Goal: Check status: Check status

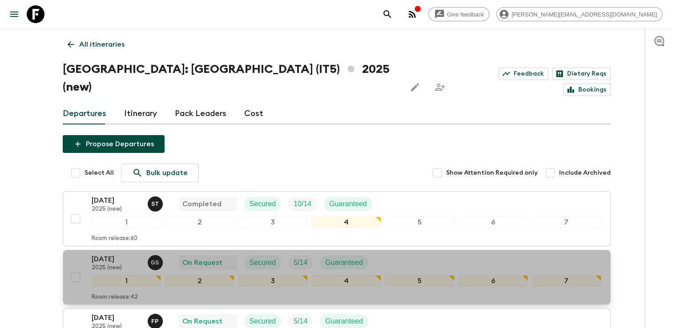
click at [108, 265] on p "2025 (new)" at bounding box center [116, 268] width 49 height 7
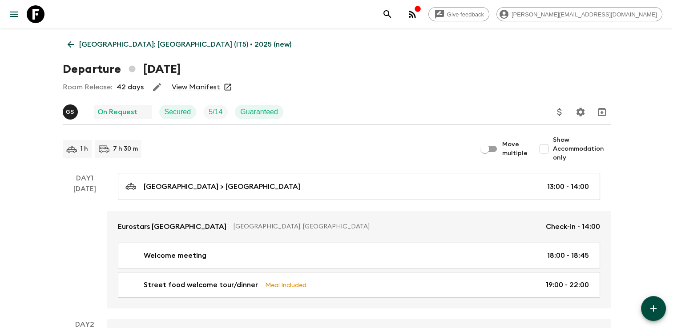
click at [194, 85] on link "View Manifest" at bounding box center [196, 87] width 48 height 9
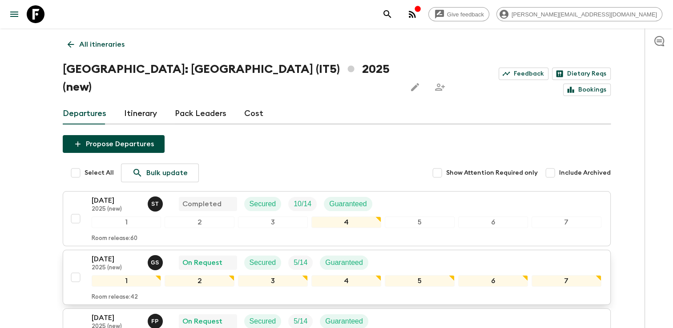
click at [110, 254] on p "[DATE]" at bounding box center [116, 259] width 49 height 11
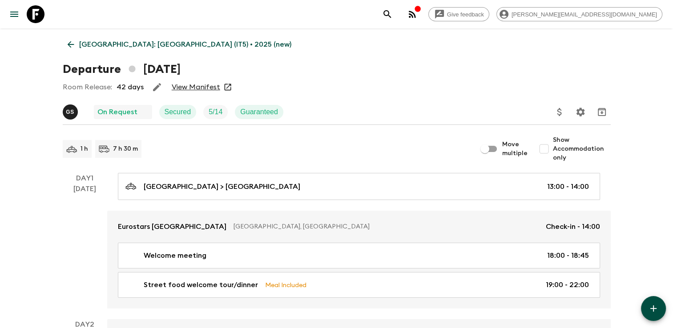
click at [202, 90] on link "View Manifest" at bounding box center [196, 87] width 48 height 9
